Goal: Information Seeking & Learning: Learn about a topic

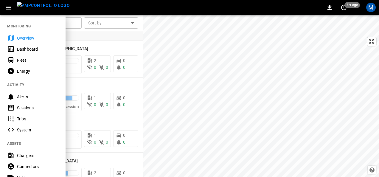
click at [10, 5] on icon "button" at bounding box center [8, 7] width 7 height 7
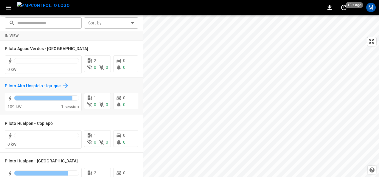
click at [55, 84] on h6 "Piloto Alto Hospicio - Iquique" at bounding box center [33, 86] width 56 height 7
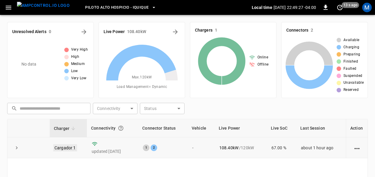
click at [68, 147] on link "Cargador 1" at bounding box center [65, 147] width 24 height 7
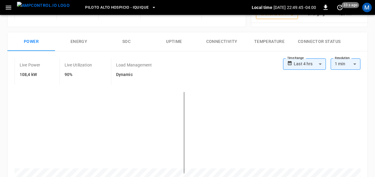
scroll to position [76, 0]
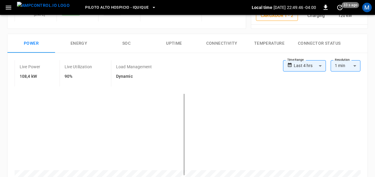
click at [128, 43] on button "SOC" at bounding box center [127, 43] width 48 height 19
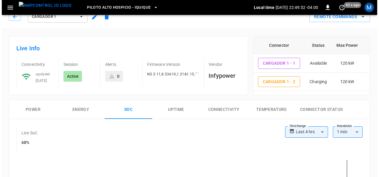
scroll to position [0, 0]
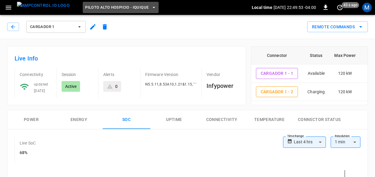
click at [135, 7] on span "Piloto Alto Hospicio - Iquique" at bounding box center [116, 7] width 63 height 7
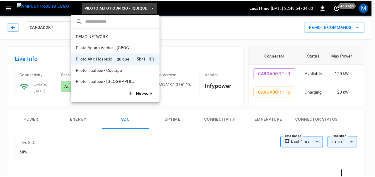
scroll to position [5, 0]
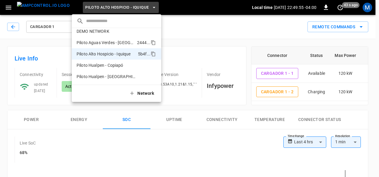
click at [120, 41] on p "Piloto Aguas Verdes - [GEOGRAPHIC_DATA]" at bounding box center [106, 43] width 58 height 6
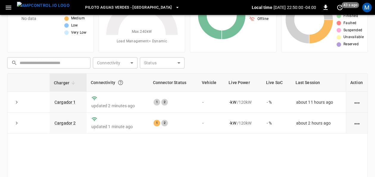
scroll to position [46, 0]
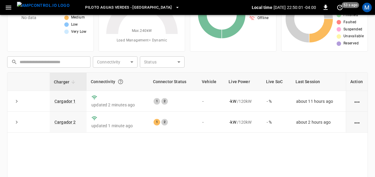
drag, startPoint x: 68, startPoint y: 100, endPoint x: 165, endPoint y: 0, distance: 139.2
click at [68, 100] on link "Cargador 1" at bounding box center [65, 101] width 21 height 5
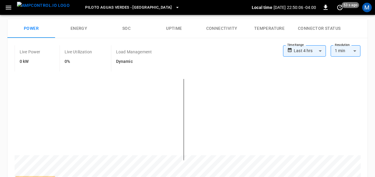
scroll to position [69, 0]
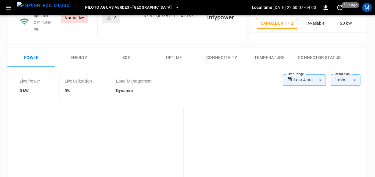
click at [121, 53] on button "SOC" at bounding box center [127, 57] width 48 height 19
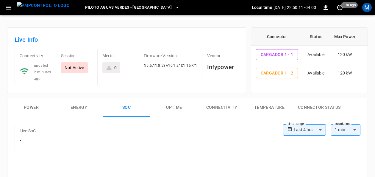
scroll to position [0, 0]
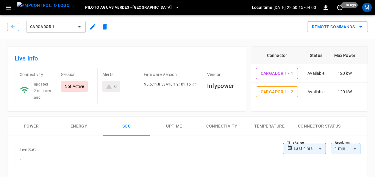
click at [75, 25] on button "Cargador 1" at bounding box center [56, 27] width 60 height 12
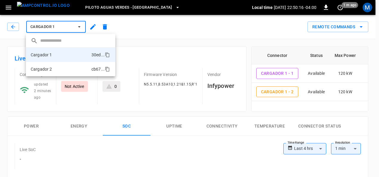
click at [69, 68] on li "Cargador 2 cb67 ..." at bounding box center [70, 69] width 89 height 14
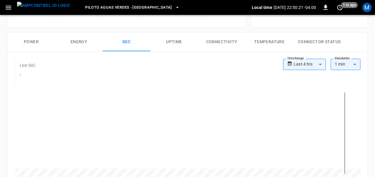
scroll to position [79, 0]
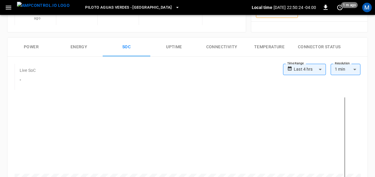
click at [29, 45] on button "Power" at bounding box center [31, 47] width 48 height 19
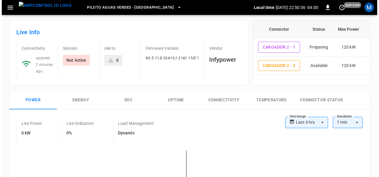
scroll to position [12, 0]
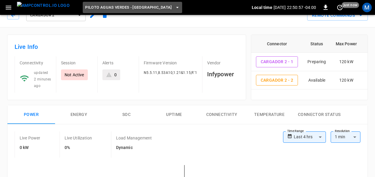
click at [142, 7] on span "Piloto Aguas Verdes - [GEOGRAPHIC_DATA]" at bounding box center [128, 7] width 87 height 7
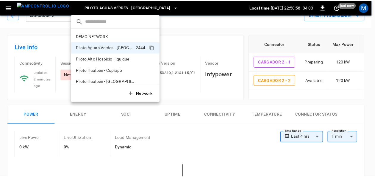
scroll to position [5, 0]
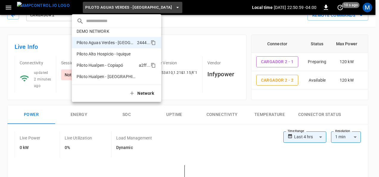
click at [122, 65] on p "Piloto Hualpen - Copiapó" at bounding box center [107, 65] width 60 height 6
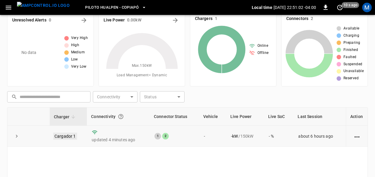
click at [69, 133] on link "Cargador 1" at bounding box center [65, 136] width 24 height 7
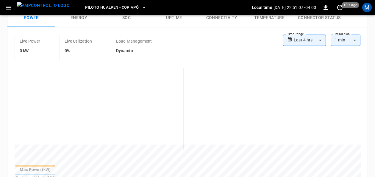
scroll to position [109, 0]
click at [127, 18] on button "SOC" at bounding box center [127, 17] width 48 height 19
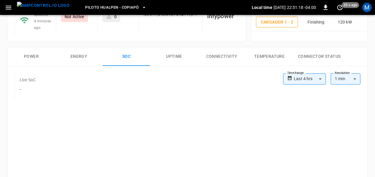
scroll to position [69, 0]
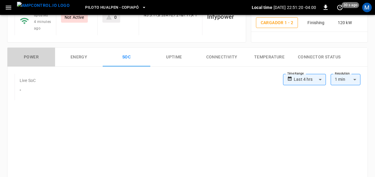
click at [34, 54] on button "Power" at bounding box center [31, 57] width 48 height 19
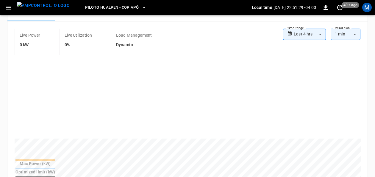
scroll to position [112, 0]
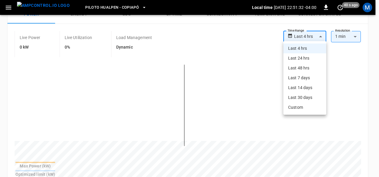
click at [322, 39] on body "**********" at bounding box center [189, 152] width 379 height 528
click at [312, 55] on li "Last 24 hrs" at bounding box center [304, 58] width 43 height 10
type input "**********"
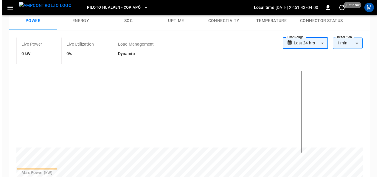
scroll to position [8, 0]
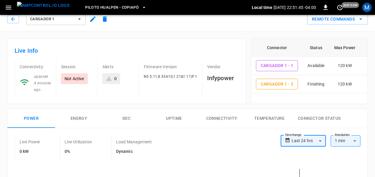
click at [113, 8] on span "Piloto Hualpen - Copiapó" at bounding box center [112, 7] width 54 height 7
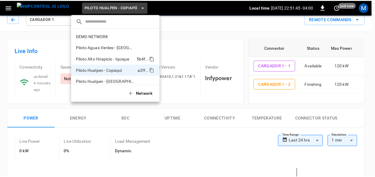
scroll to position [5, 0]
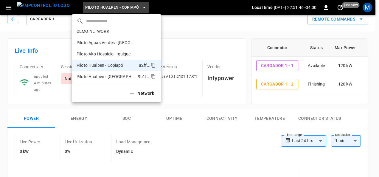
click at [115, 76] on p "Piloto Hualpen - [GEOGRAPHIC_DATA]" at bounding box center [106, 77] width 59 height 6
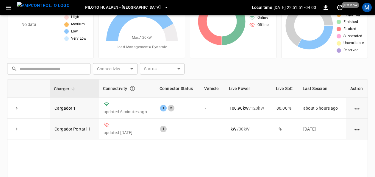
scroll to position [42, 0]
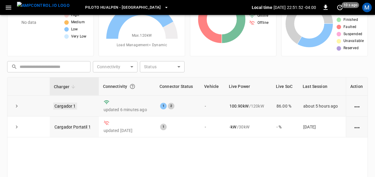
click at [68, 104] on link "Cargador 1" at bounding box center [65, 105] width 24 height 7
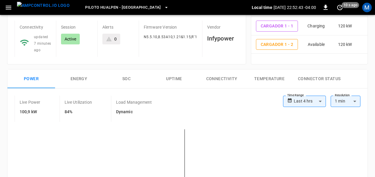
scroll to position [46, 0]
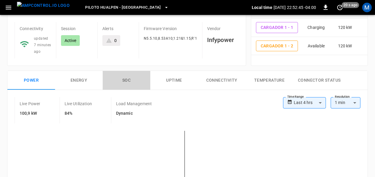
click at [130, 82] on button "SOC" at bounding box center [127, 80] width 48 height 19
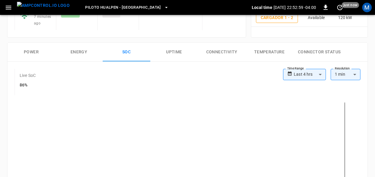
scroll to position [74, 0]
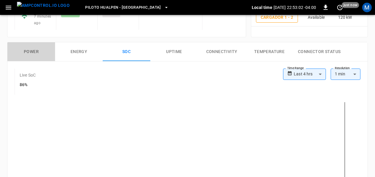
click at [38, 52] on button "Power" at bounding box center [31, 51] width 48 height 19
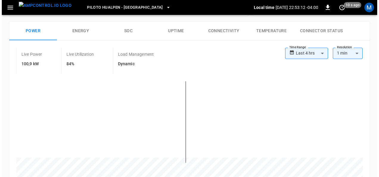
scroll to position [32, 0]
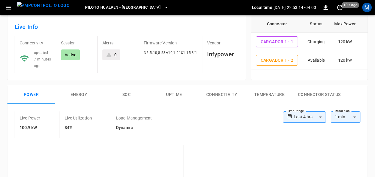
click at [133, 10] on button "Piloto Hualpen - [GEOGRAPHIC_DATA]" at bounding box center [127, 8] width 88 height 12
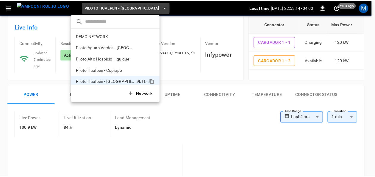
scroll to position [5, 0]
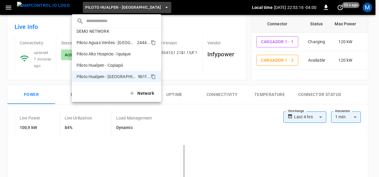
click at [122, 45] on p "Piloto Aguas Verdes - [GEOGRAPHIC_DATA]" at bounding box center [106, 43] width 58 height 6
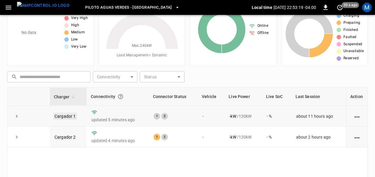
click at [70, 113] on link "Cargador 1" at bounding box center [65, 116] width 24 height 7
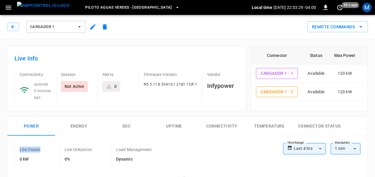
click at [79, 24] on button "Cargador 1" at bounding box center [56, 27] width 60 height 12
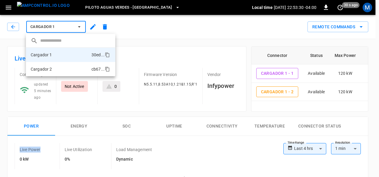
click at [70, 68] on li "Cargador 2 cb67 ..." at bounding box center [70, 69] width 89 height 14
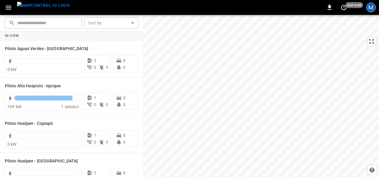
click at [372, 8] on div "M" at bounding box center [371, 8] width 10 height 10
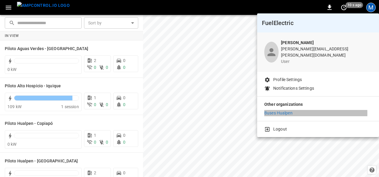
click at [278, 110] on p "Buses Hualpen" at bounding box center [278, 113] width 28 height 6
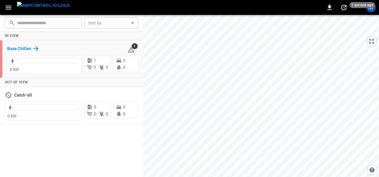
click at [17, 50] on h6 "Base Chillan" at bounding box center [19, 49] width 24 height 7
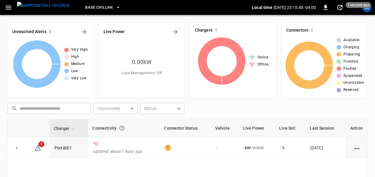
click at [104, 128] on div "Connectivity" at bounding box center [123, 128] width 63 height 11
click at [68, 147] on link "Portátil 1" at bounding box center [63, 147] width 20 height 7
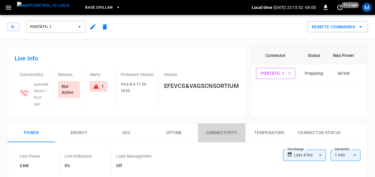
click at [214, 131] on button "Connectivity" at bounding box center [222, 132] width 48 height 19
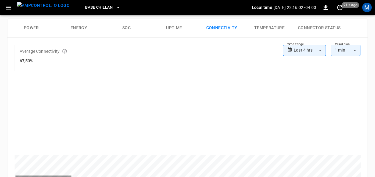
scroll to position [102, 0]
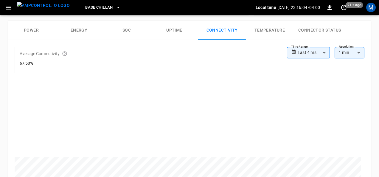
click at [323, 55] on body "**********" at bounding box center [189, 148] width 379 height 501
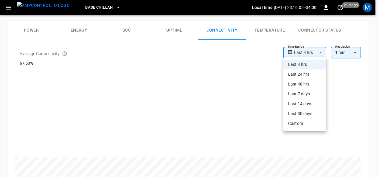
click at [313, 71] on li "Last 24 hrs" at bounding box center [304, 74] width 43 height 10
type input "**********"
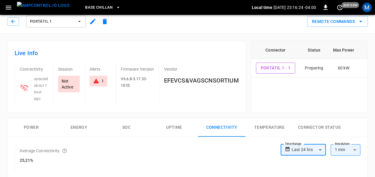
scroll to position [0, 0]
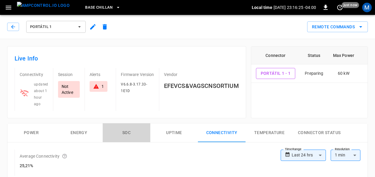
click at [126, 131] on button "SOC" at bounding box center [127, 132] width 48 height 19
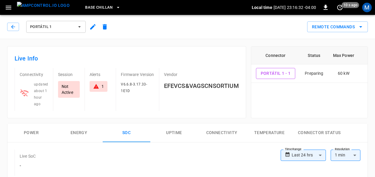
click at [34, 133] on button "Power" at bounding box center [31, 132] width 48 height 19
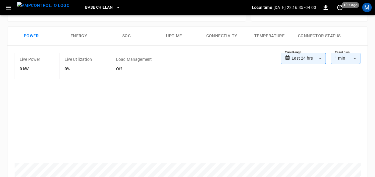
scroll to position [97, 0]
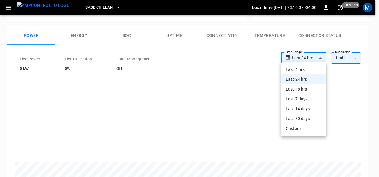
click at [312, 57] on body "**********" at bounding box center [189, 166] width 379 height 526
click at [300, 101] on li "Last 7 days" at bounding box center [303, 99] width 45 height 10
type input "**********"
type input "***"
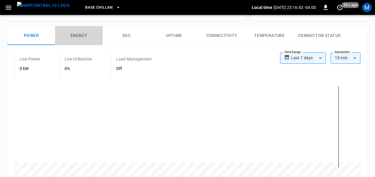
click at [82, 33] on button "Energy" at bounding box center [79, 35] width 48 height 19
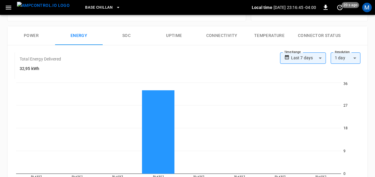
click at [129, 35] on button "SOC" at bounding box center [127, 35] width 48 height 19
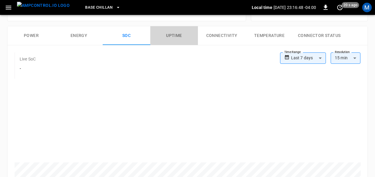
click at [166, 38] on button "Uptime" at bounding box center [174, 35] width 48 height 19
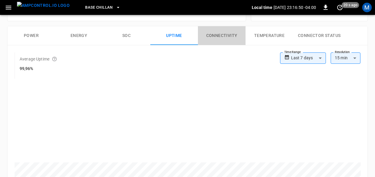
click at [227, 31] on button "Connectivity" at bounding box center [222, 35] width 48 height 19
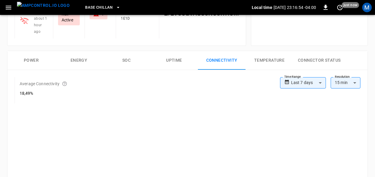
scroll to position [0, 0]
